Goal: Task Accomplishment & Management: Use online tool/utility

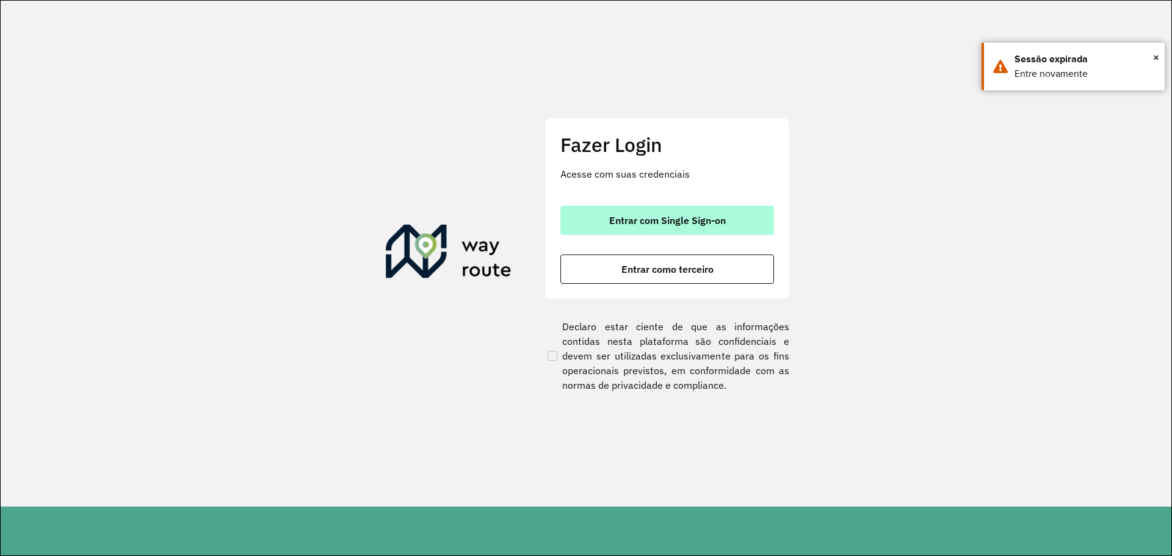
click at [724, 225] on span "Entrar com Single Sign-on" at bounding box center [667, 220] width 117 height 10
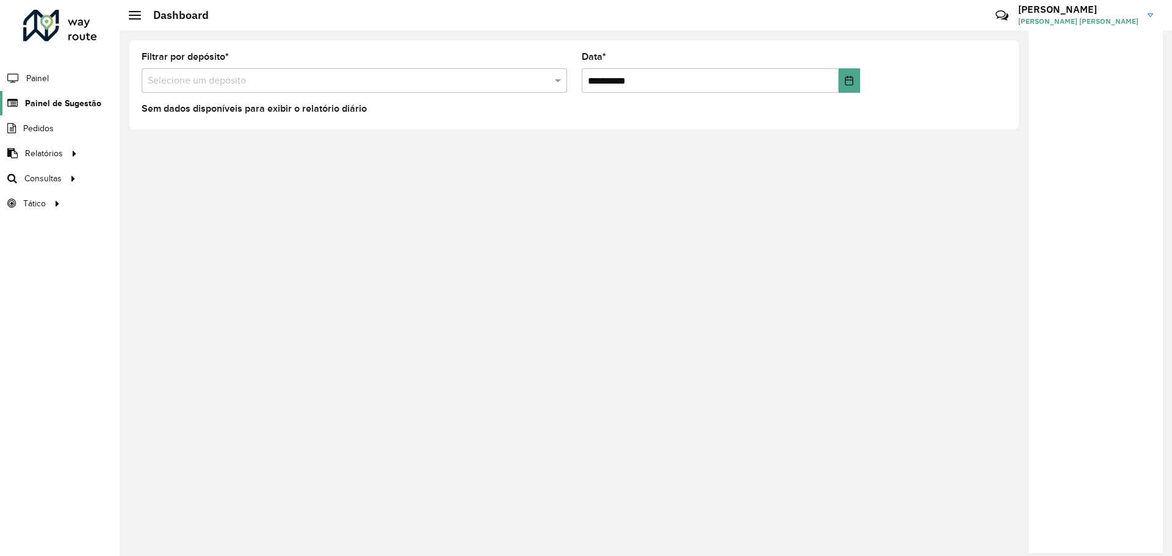
click at [62, 105] on span "Painel de Sugestão" at bounding box center [63, 103] width 76 height 13
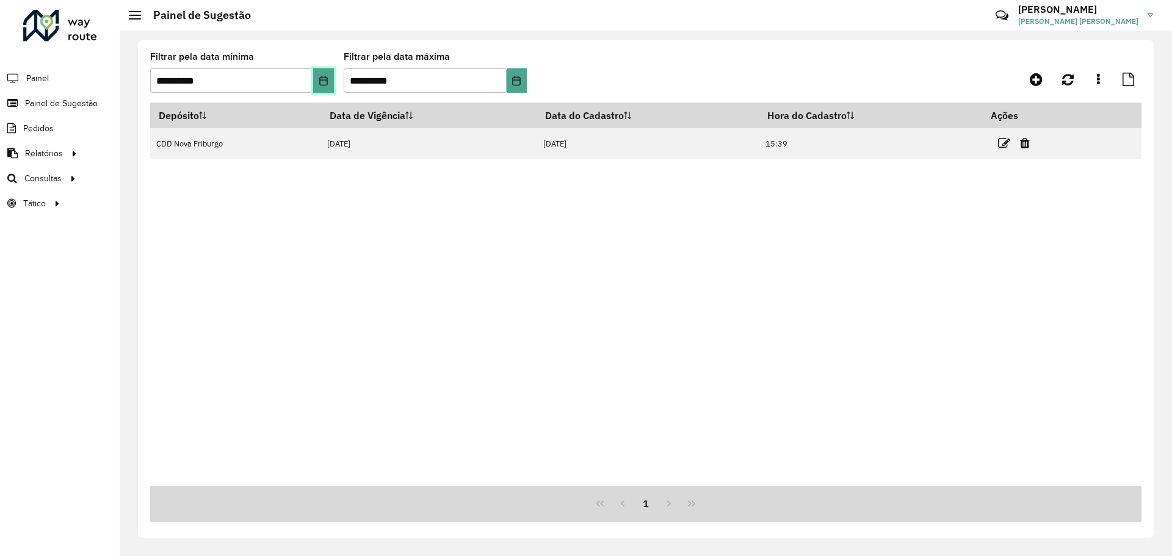
click at [320, 76] on icon "Choose Date" at bounding box center [324, 81] width 10 height 10
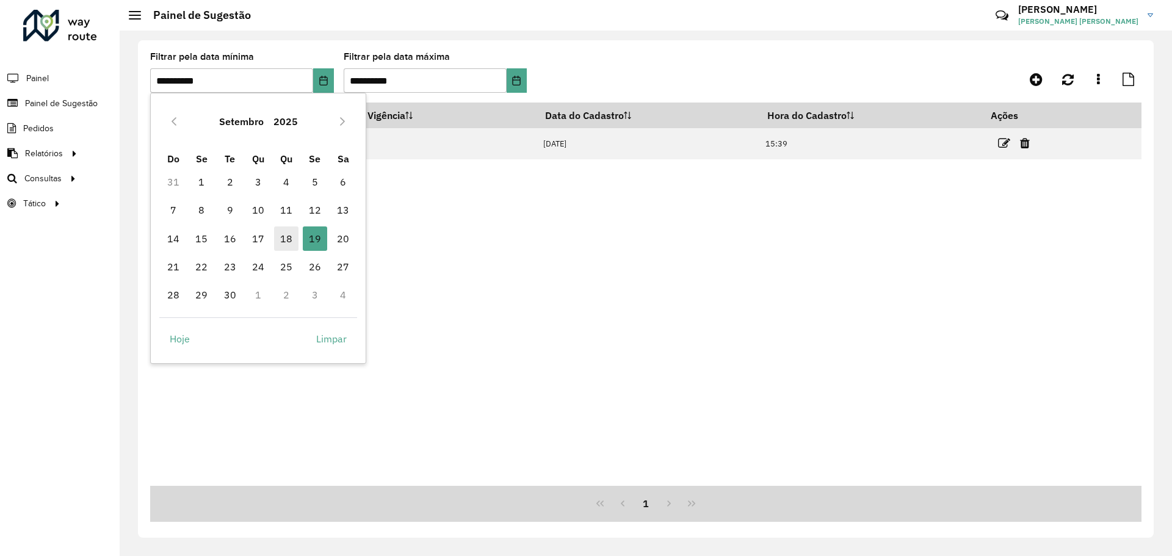
click at [293, 241] on span "18" at bounding box center [286, 238] width 24 height 24
type input "**********"
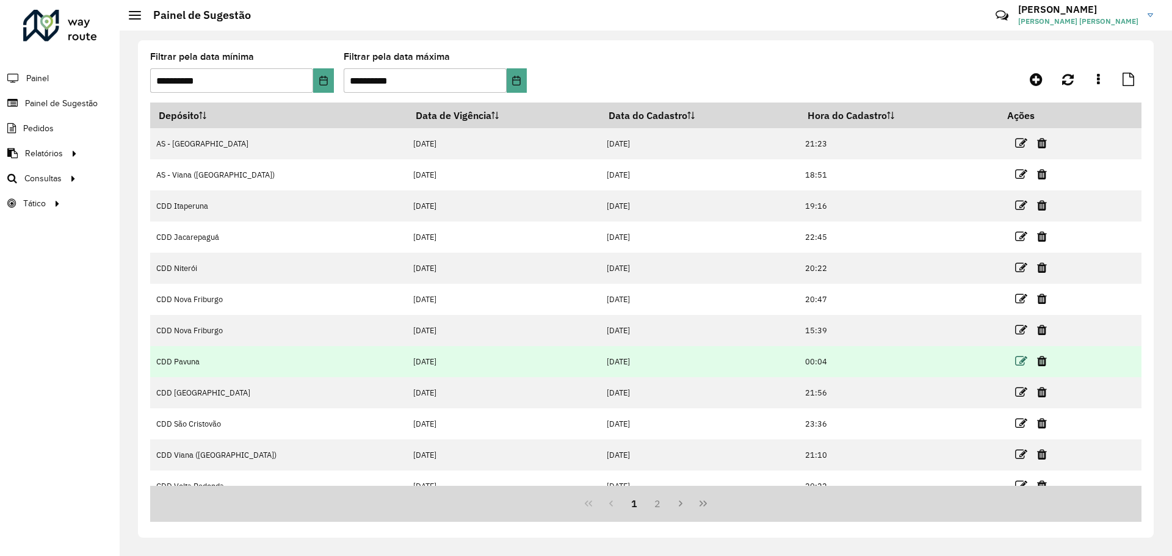
click at [1015, 361] on icon at bounding box center [1021, 361] width 12 height 12
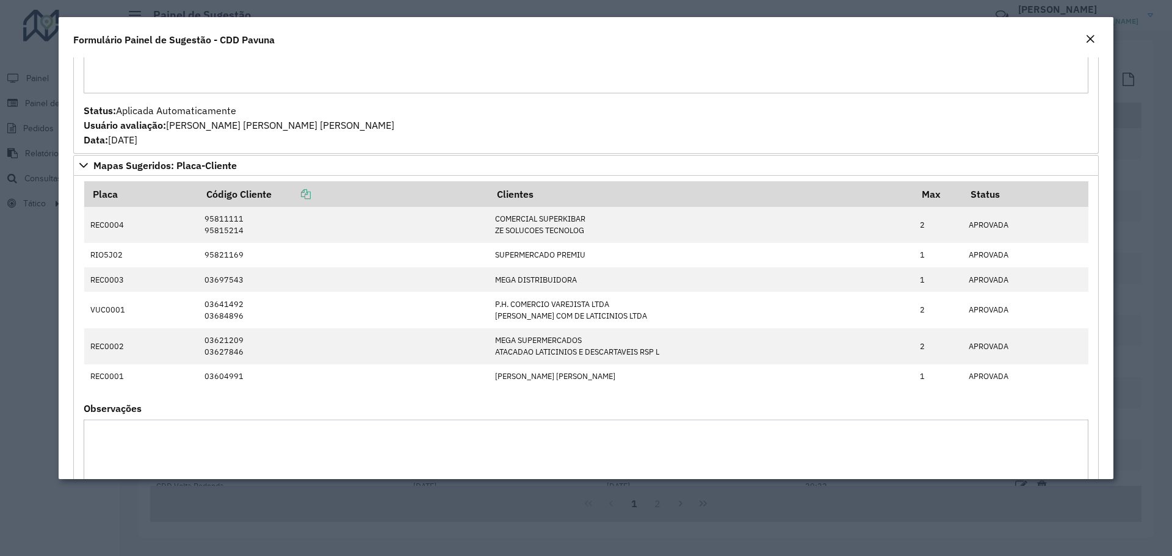
scroll to position [1699, 0]
